Goal: Complete application form

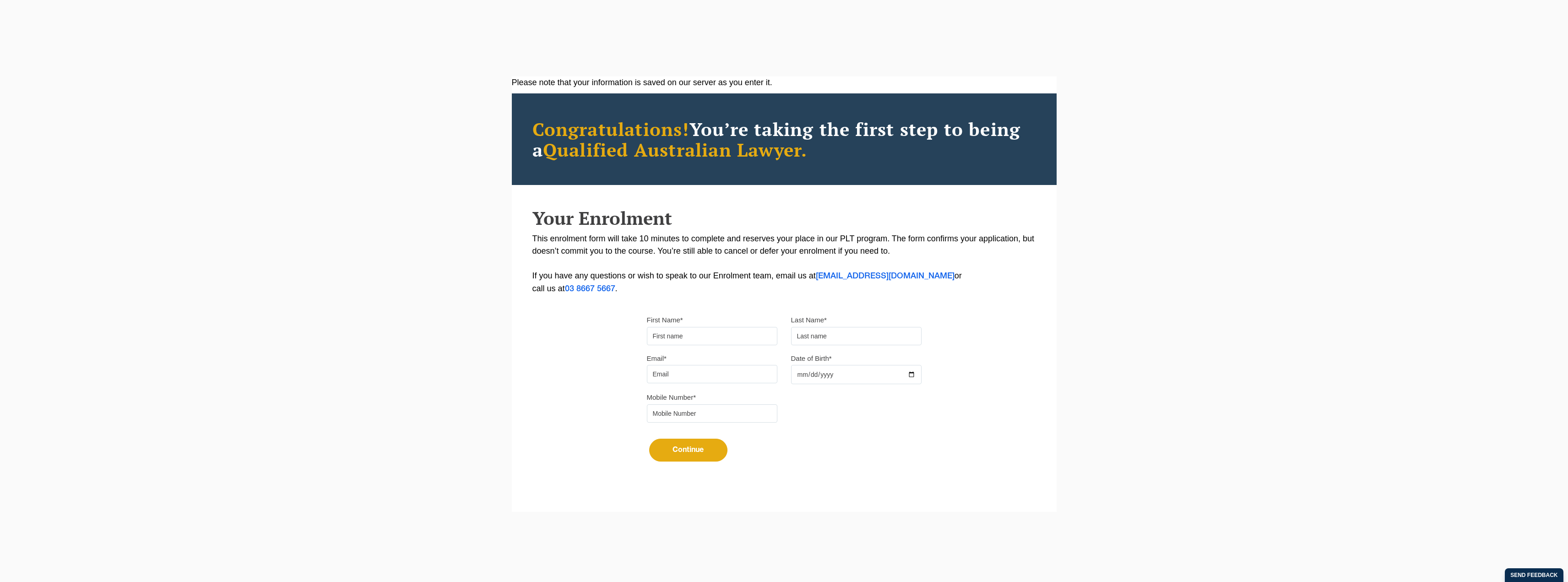
type input "Chakri"
type input "Morisetty"
type input "[EMAIL_ADDRESS][DOMAIN_NAME]"
type input "0433443965"
click at [799, 372] on input "Date of Birth*" at bounding box center [856, 374] width 130 height 19
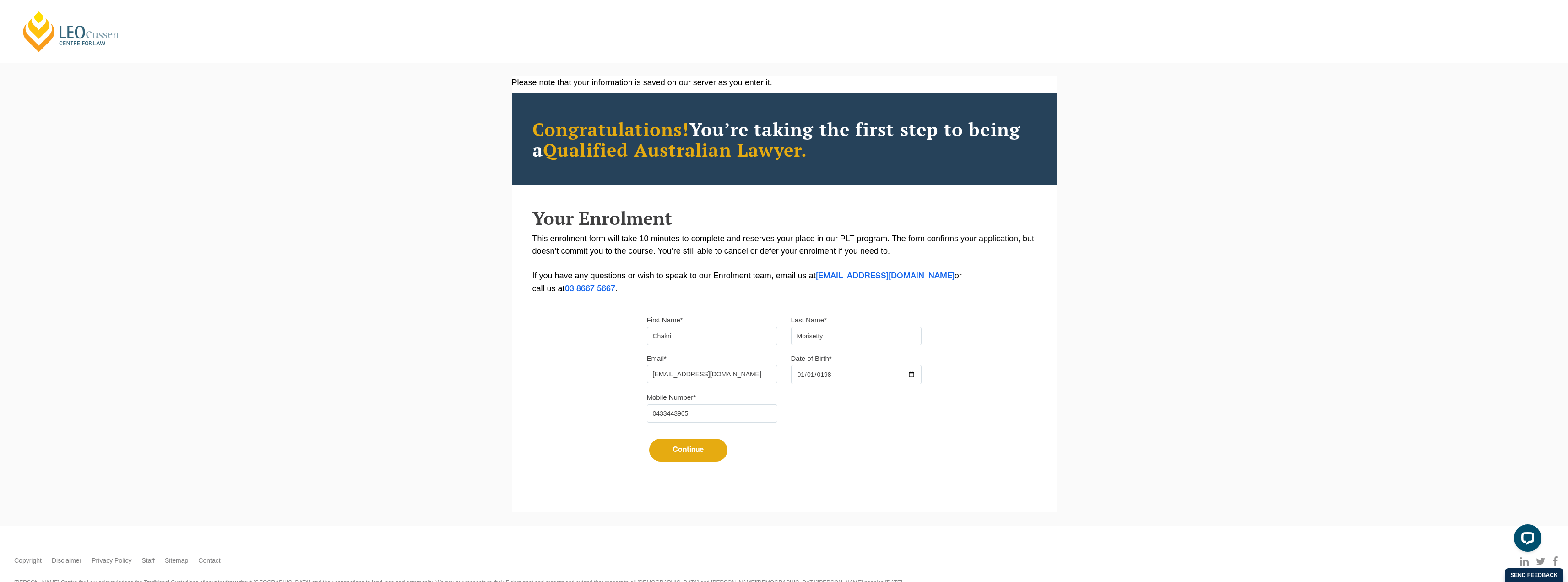
type input "1980-01-01"
click at [682, 457] on button "Continue" at bounding box center [688, 451] width 79 height 23
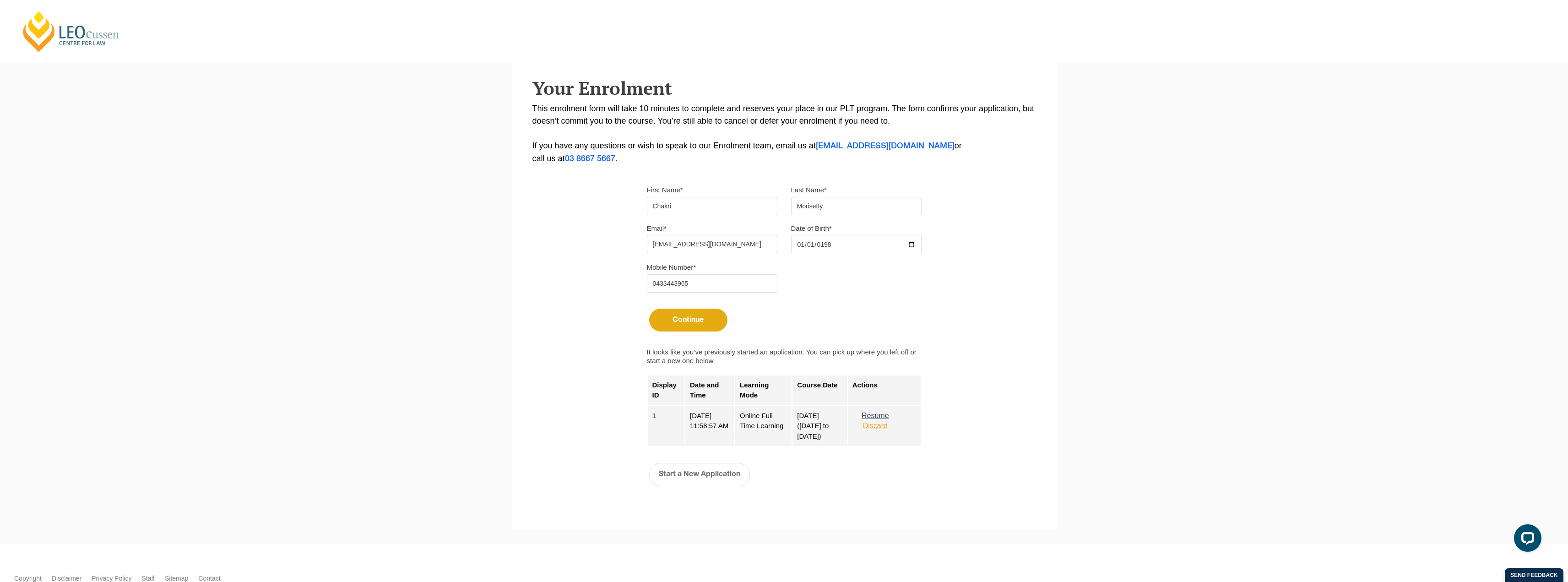
scroll to position [183, 0]
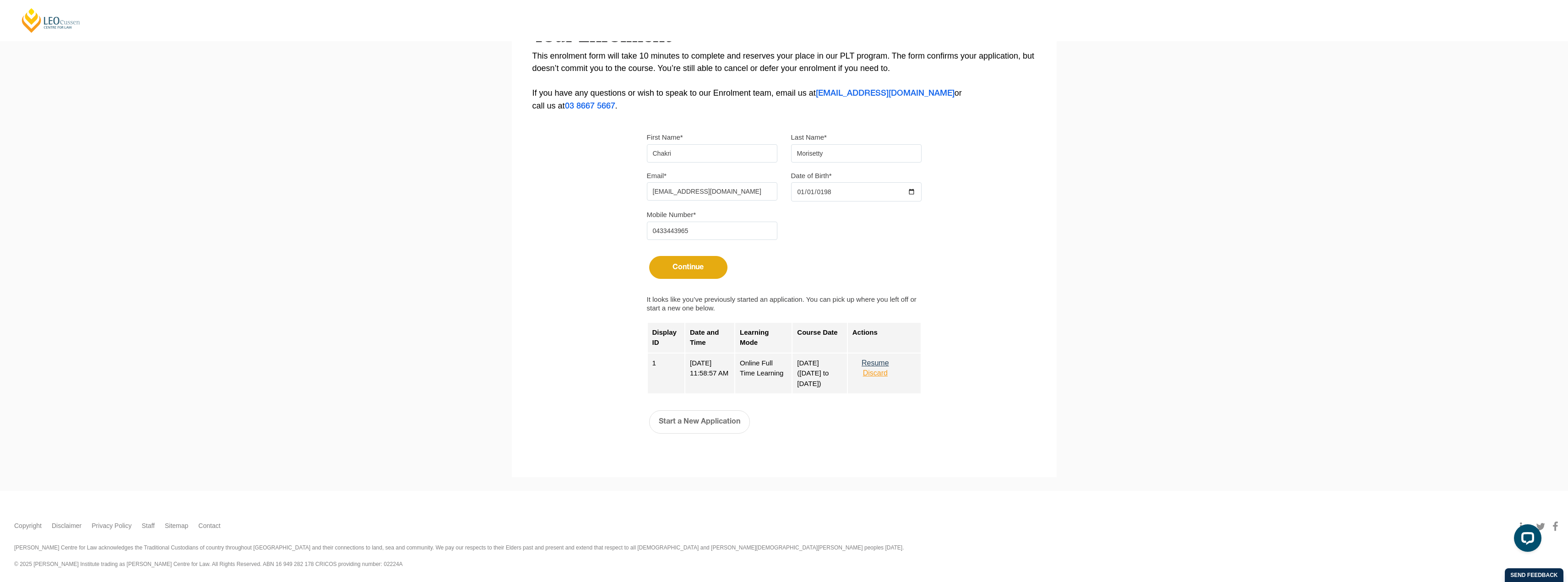
click at [882, 363] on button "Resume" at bounding box center [875, 363] width 46 height 9
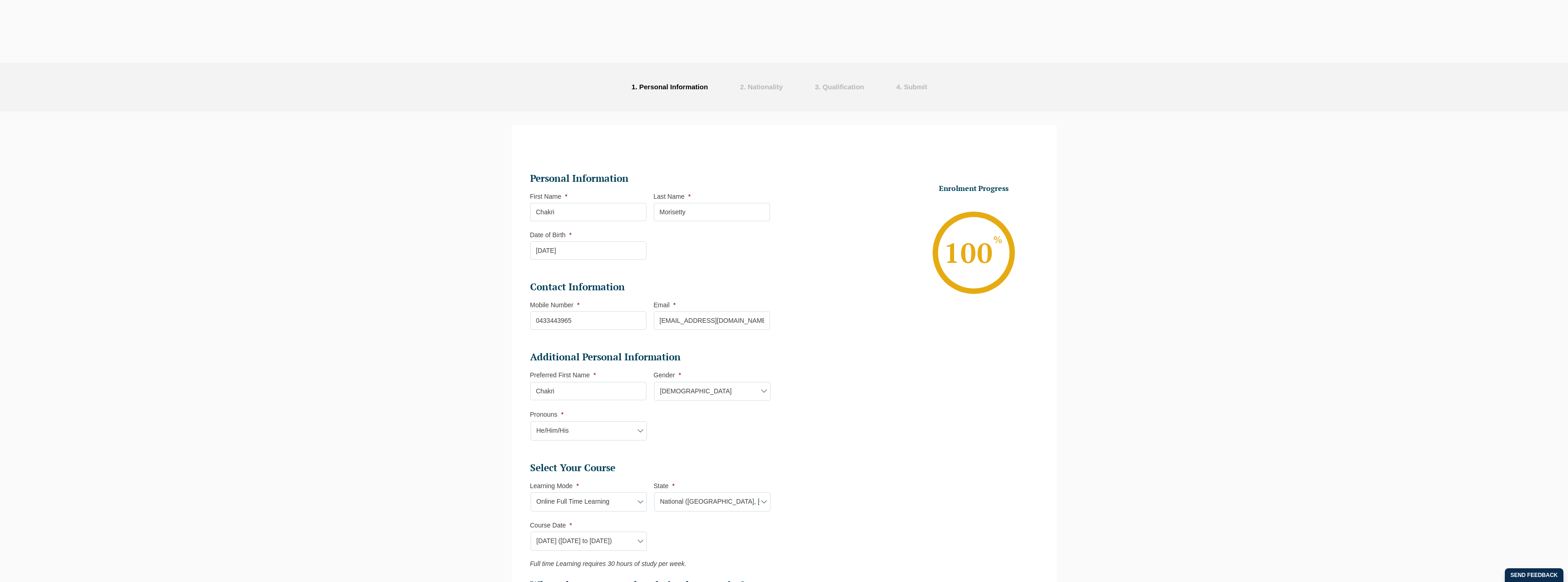
select select "Online Full Time Learning"
select select "National ([GEOGRAPHIC_DATA], [GEOGRAPHIC_DATA], [GEOGRAPHIC_DATA], [GEOGRAPHIC_…"
select select
select select "[DATE] ([DATE] to [DATE])"
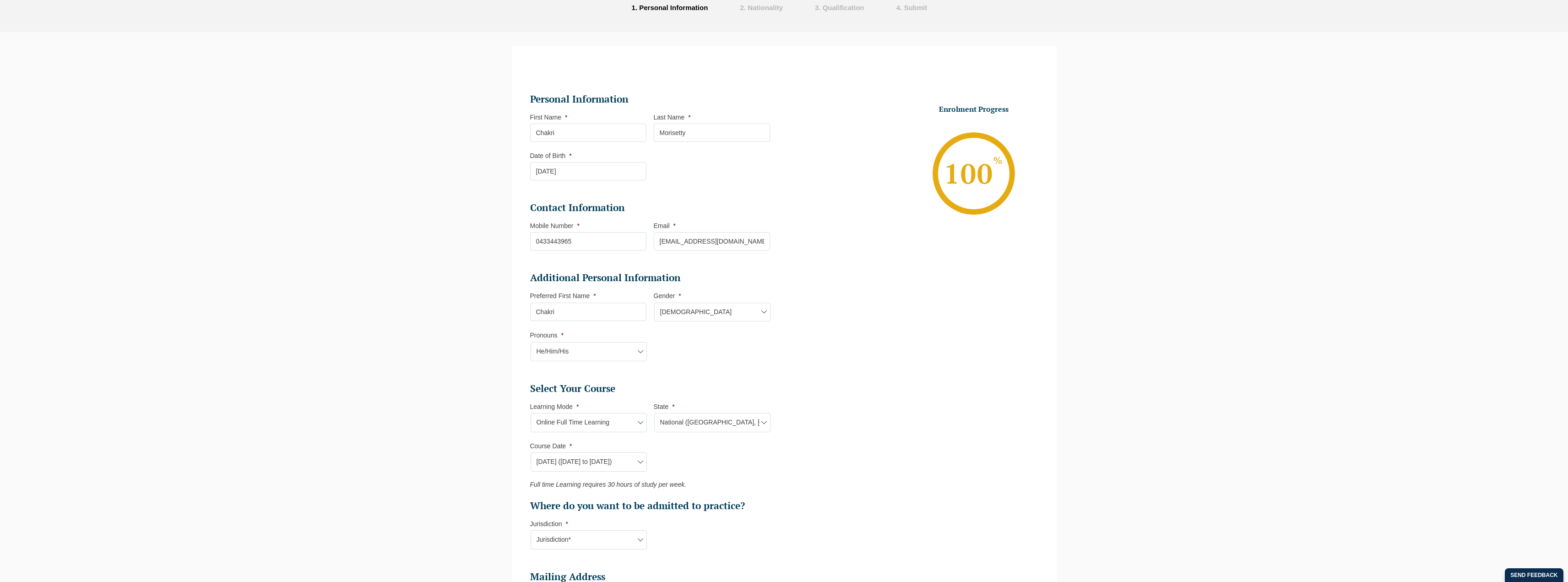
select select "[GEOGRAPHIC_DATA]"
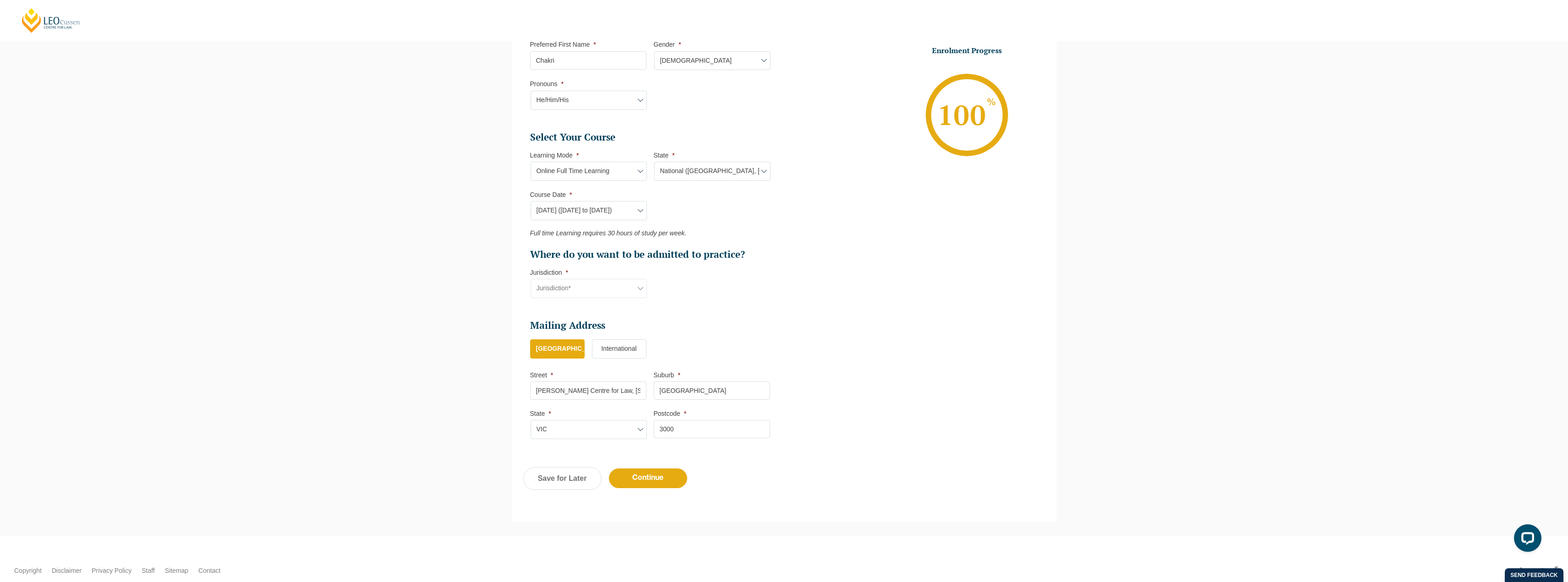
scroll to position [354, 0]
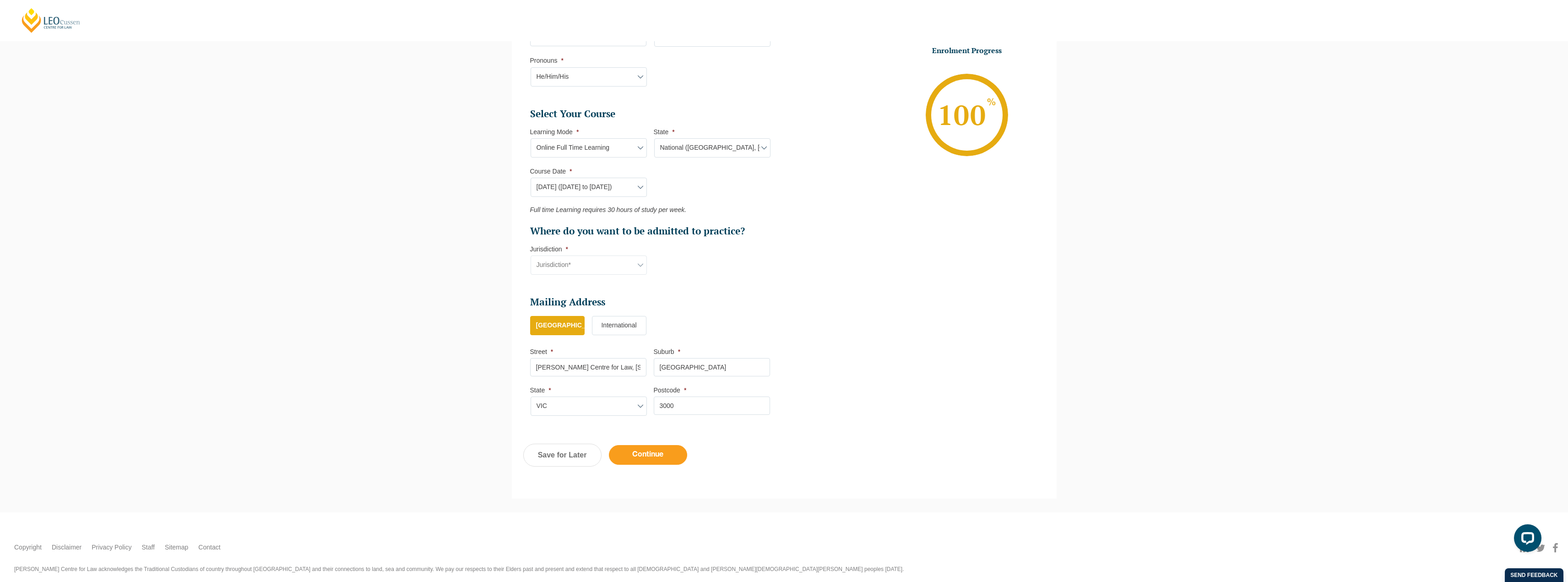
click at [647, 457] on input "Continue" at bounding box center [648, 455] width 79 height 19
select select "Online Full Time Learning"
select select "National ([GEOGRAPHIC_DATA], [GEOGRAPHIC_DATA], [GEOGRAPHIC_DATA], [GEOGRAPHIC_…"
select select
select select "[DATE] ([DATE] to [DATE])"
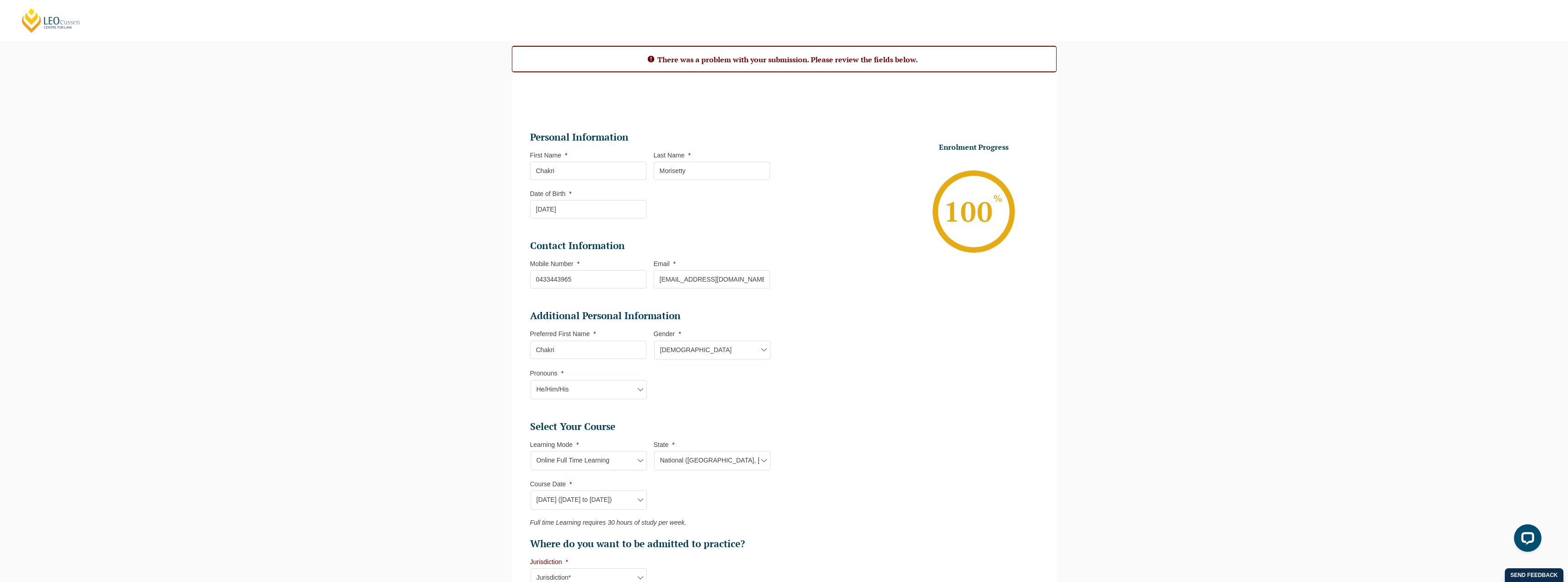
scroll to position [221, 0]
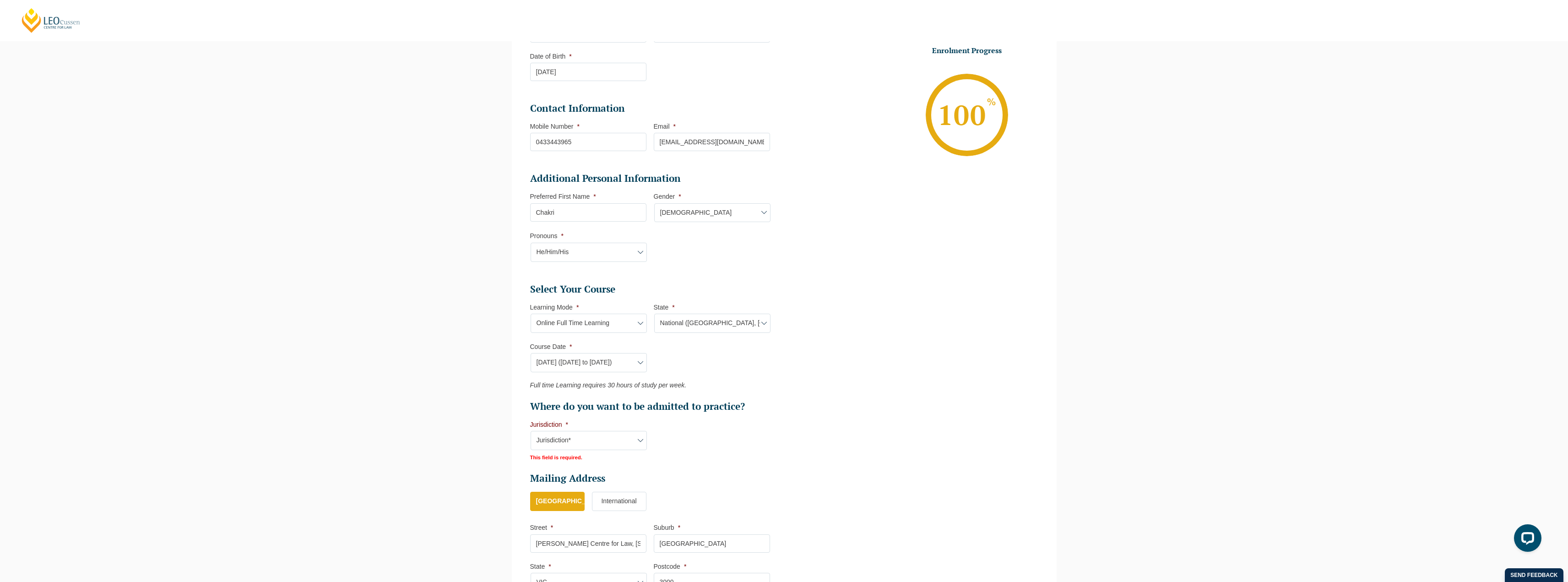
select select "[GEOGRAPHIC_DATA]"
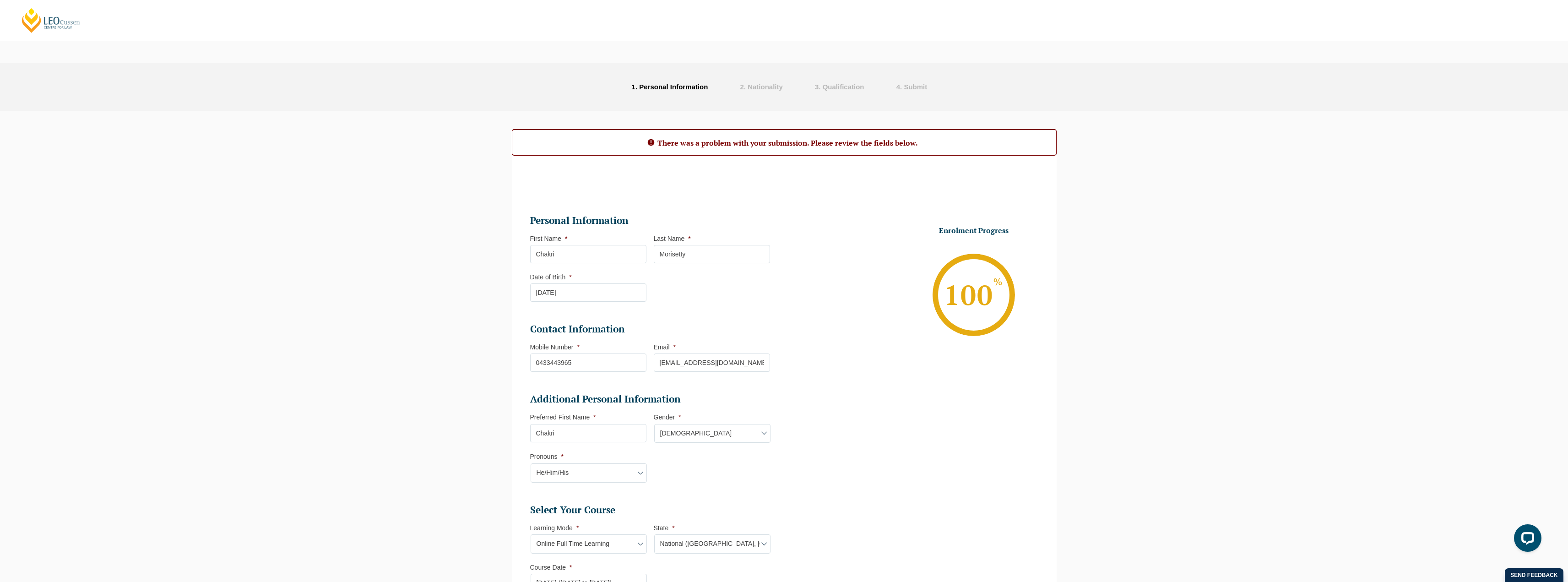
scroll to position [275, 0]
